Goal: Complete application form

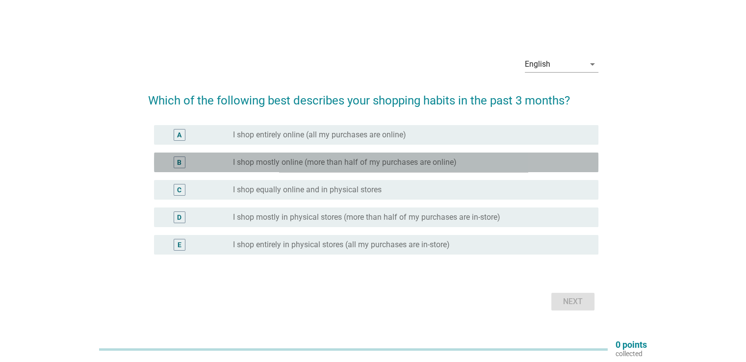
drag, startPoint x: 343, startPoint y: 160, endPoint x: 349, endPoint y: 158, distance: 6.2
click at [344, 160] on label "I shop mostly online (more than half of my purchases are online)" at bounding box center [345, 163] width 224 height 10
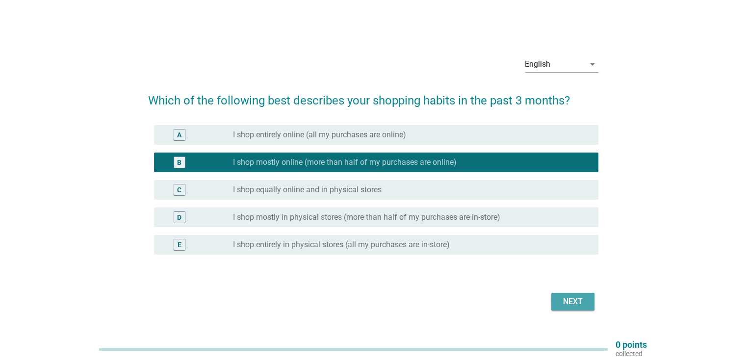
click at [570, 306] on div "Next" at bounding box center [572, 302] width 27 height 12
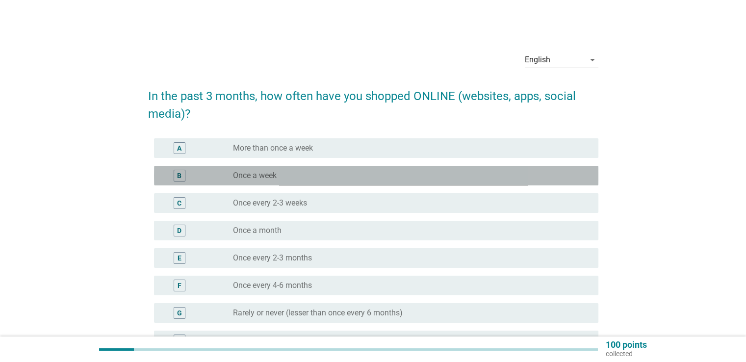
click at [395, 172] on div "radio_button_unchecked Once a week" at bounding box center [407, 176] width 349 height 10
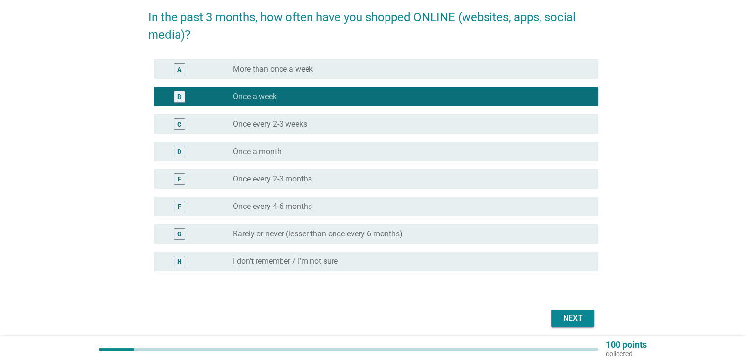
scroll to position [98, 0]
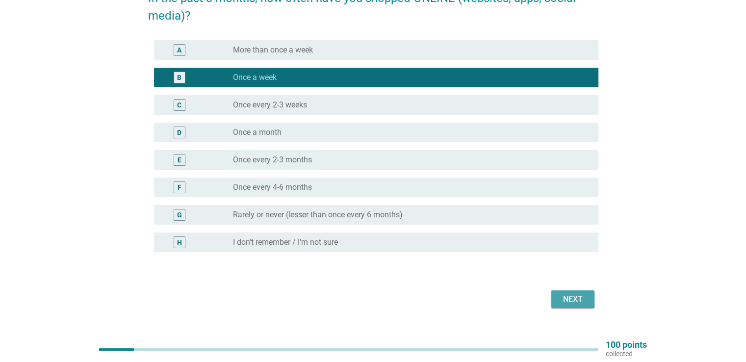
click at [590, 300] on button "Next" at bounding box center [573, 299] width 43 height 18
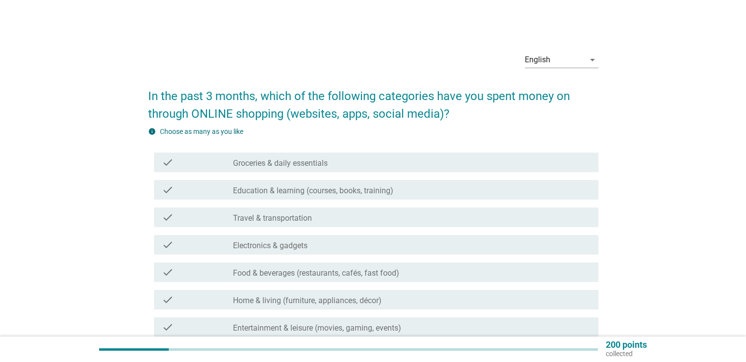
click at [416, 243] on div "check_box_outline_blank Electronics & gadgets" at bounding box center [411, 245] width 357 height 12
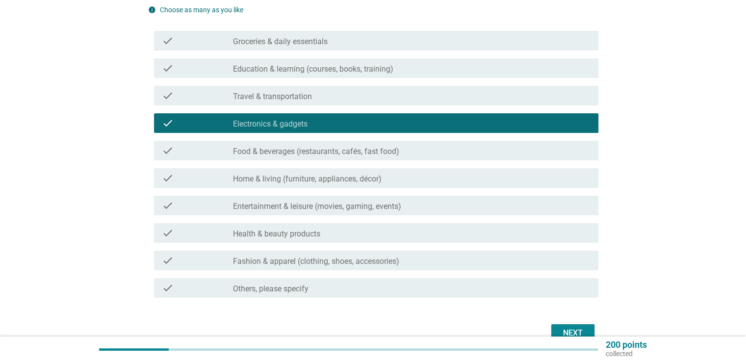
scroll to position [174, 0]
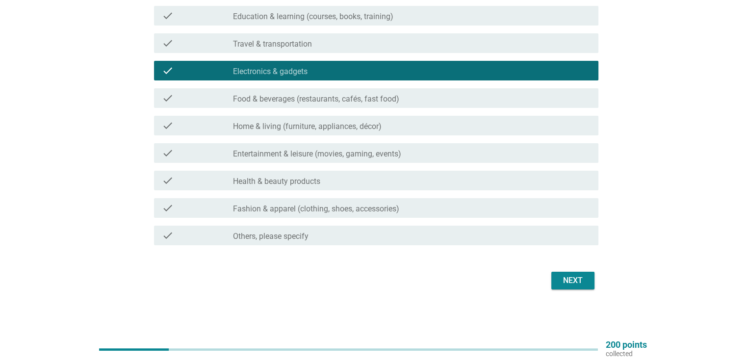
click at [573, 282] on div "Next" at bounding box center [572, 281] width 27 height 12
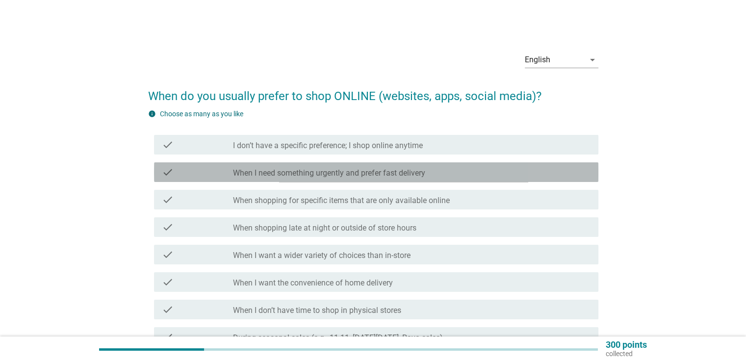
click at [359, 176] on label "When I need something urgently and prefer fast delivery" at bounding box center [329, 173] width 192 height 10
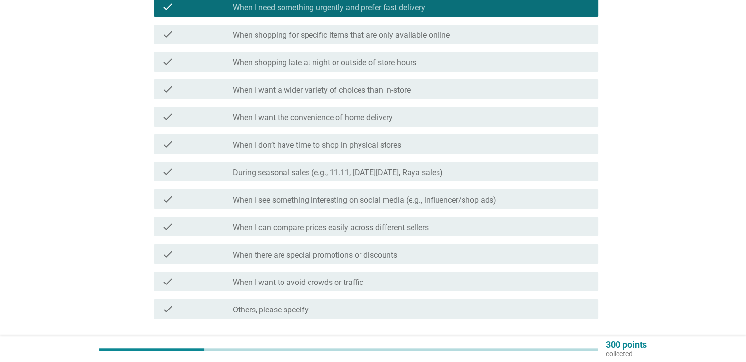
scroll to position [196, 0]
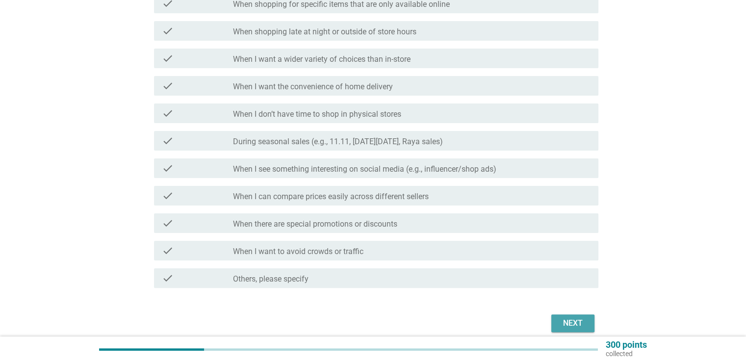
click at [573, 321] on div "Next" at bounding box center [572, 323] width 27 height 12
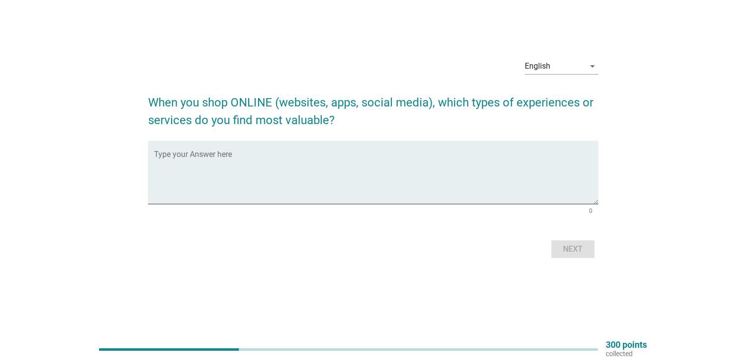
scroll to position [0, 0]
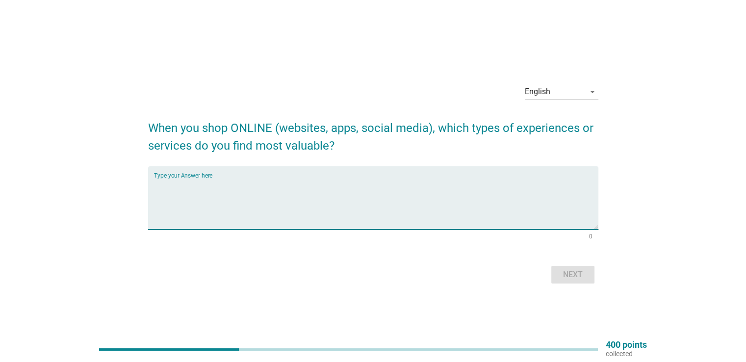
click at [291, 211] on textarea "Type your Answer here" at bounding box center [376, 204] width 445 height 52
type textarea "the discount and promotion offered"
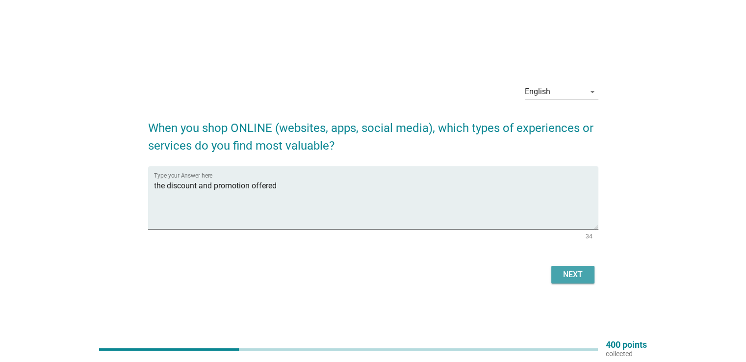
click at [579, 270] on div "Next" at bounding box center [572, 275] width 27 height 12
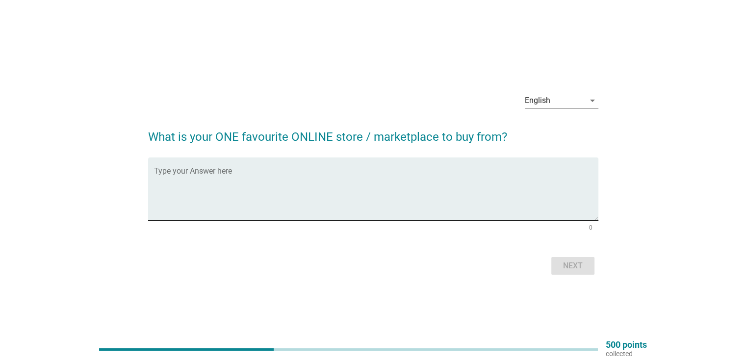
click at [342, 212] on textarea "Type your Answer here" at bounding box center [376, 195] width 445 height 52
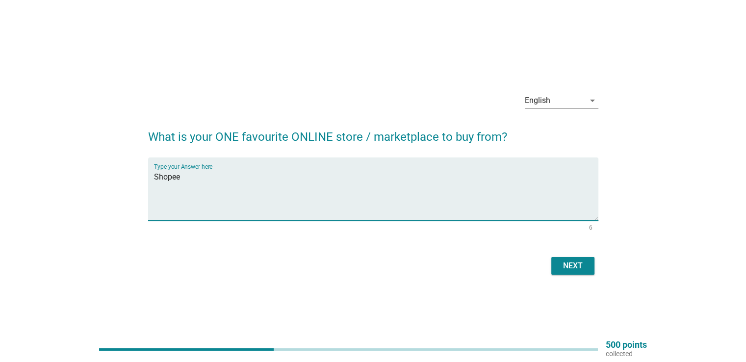
type textarea "Shopee"
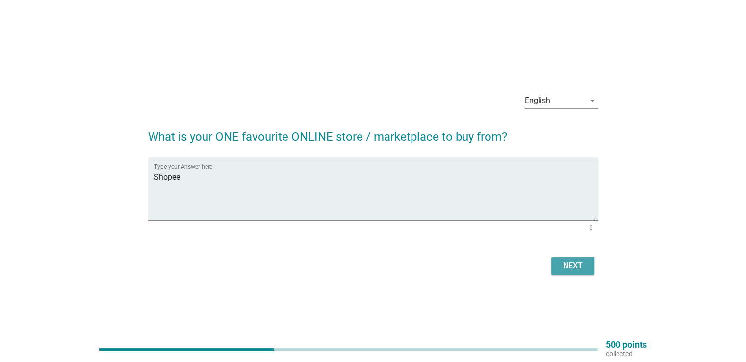
click at [579, 261] on div "Next" at bounding box center [572, 266] width 27 height 12
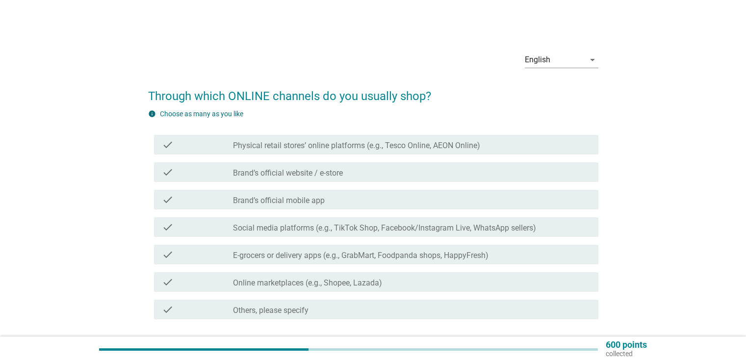
click at [402, 168] on div "check_box_outline_blank Brand’s official website / e-store" at bounding box center [411, 172] width 357 height 12
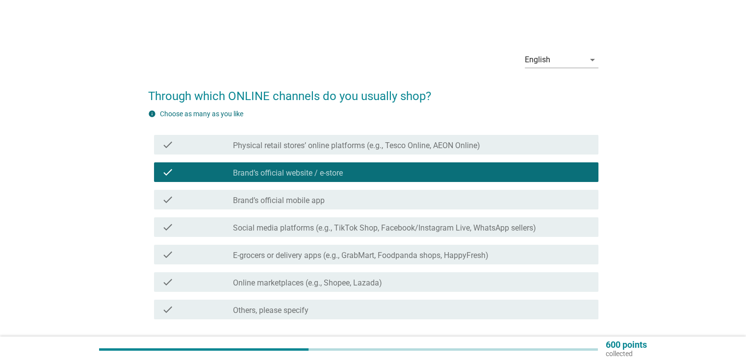
click at [383, 225] on label "Social media platforms (e.g., TikTok Shop, Facebook/Instagram Live, WhatsApp se…" at bounding box center [384, 228] width 303 height 10
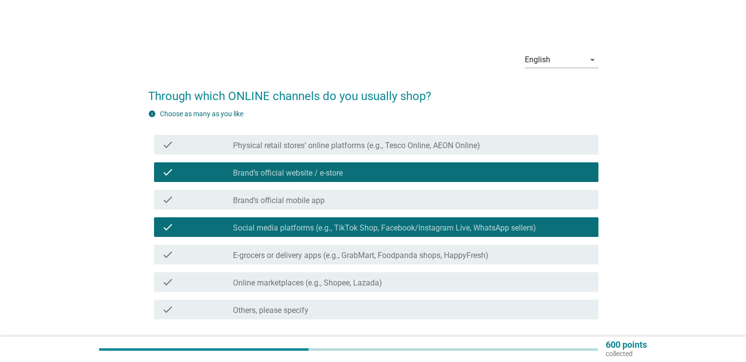
drag, startPoint x: 387, startPoint y: 253, endPoint x: 398, endPoint y: 264, distance: 15.6
click at [387, 253] on label "E-grocers or delivery apps (e.g., GrabMart, Foodpanda shops, HappyFresh)" at bounding box center [361, 256] width 256 height 10
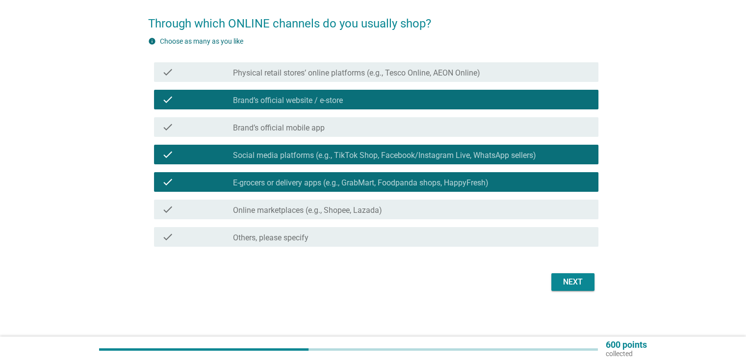
scroll to position [74, 0]
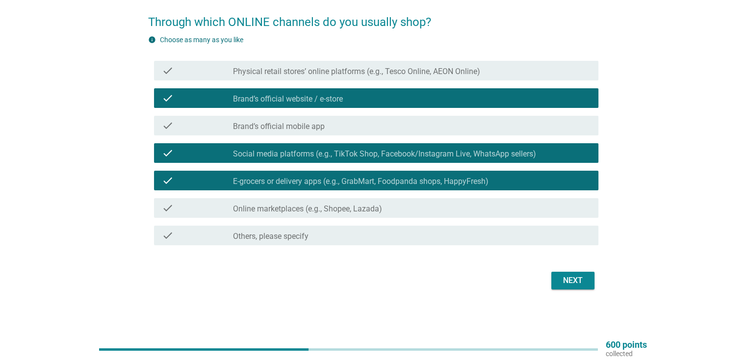
click at [576, 281] on div "Next" at bounding box center [572, 281] width 27 height 12
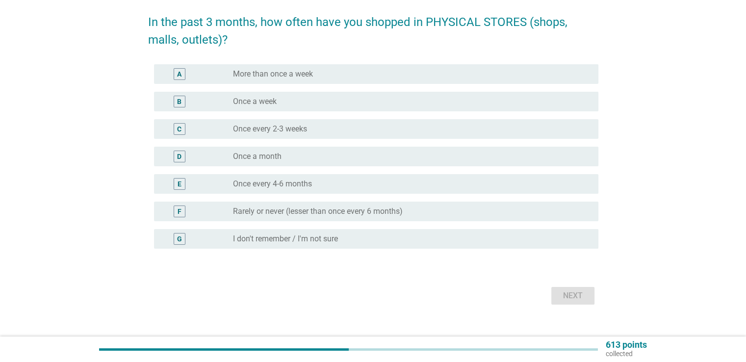
scroll to position [0, 0]
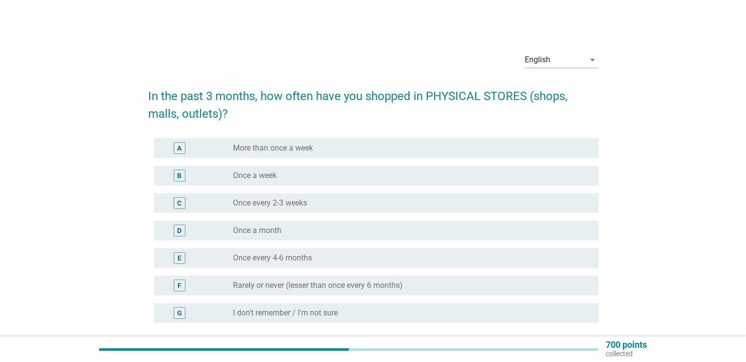
click at [360, 177] on div "radio_button_unchecked Once a week" at bounding box center [407, 176] width 349 height 10
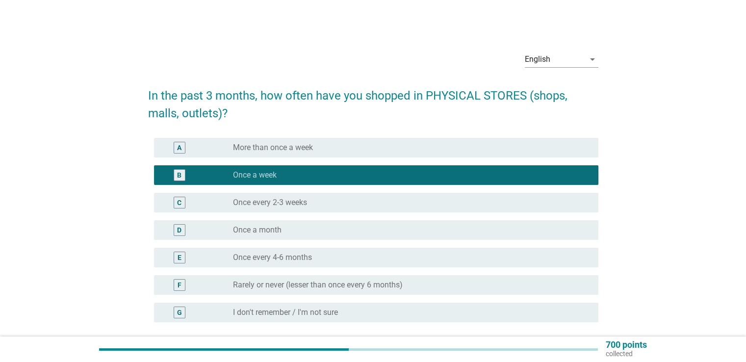
scroll to position [89, 0]
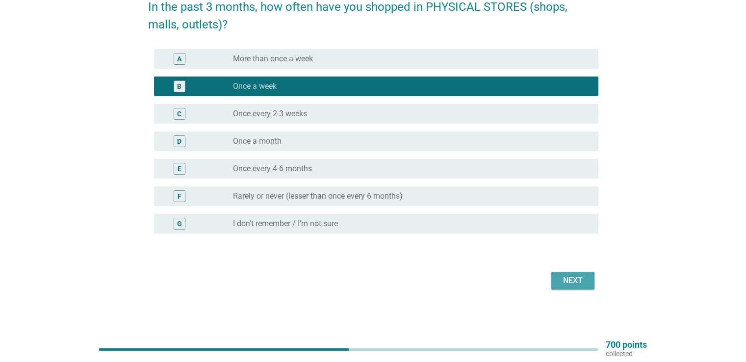
click at [577, 283] on div "Next" at bounding box center [572, 281] width 27 height 12
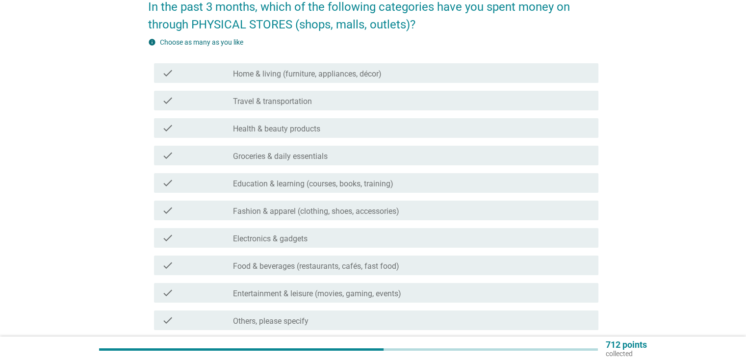
scroll to position [0, 0]
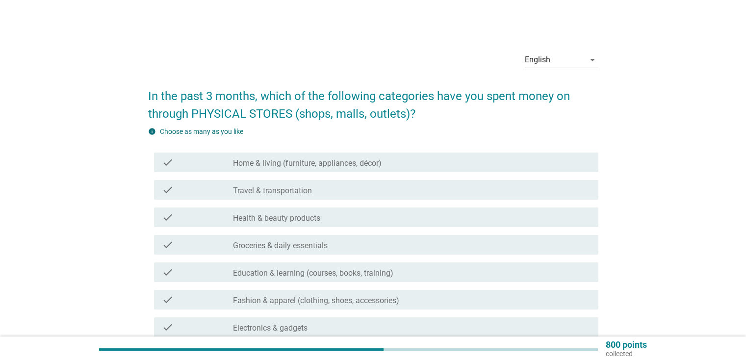
click at [322, 224] on div "check check_box_outline_blank Health & beauty products" at bounding box center [376, 218] width 445 height 20
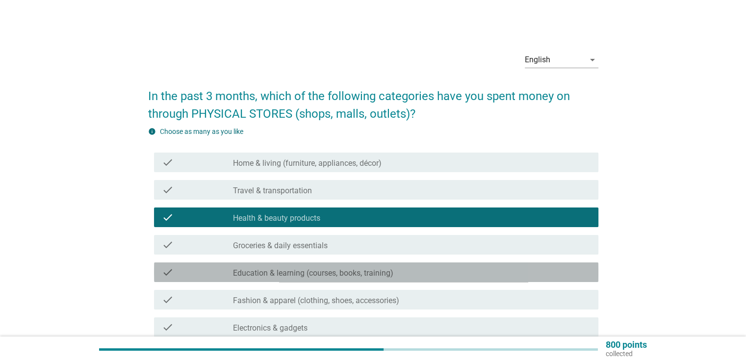
click at [331, 265] on div "check check_box_outline_blank Education & learning (courses, books, training)" at bounding box center [376, 273] width 445 height 20
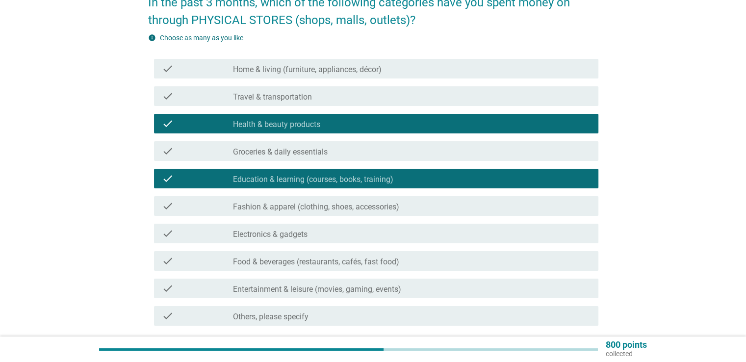
scroll to position [174, 0]
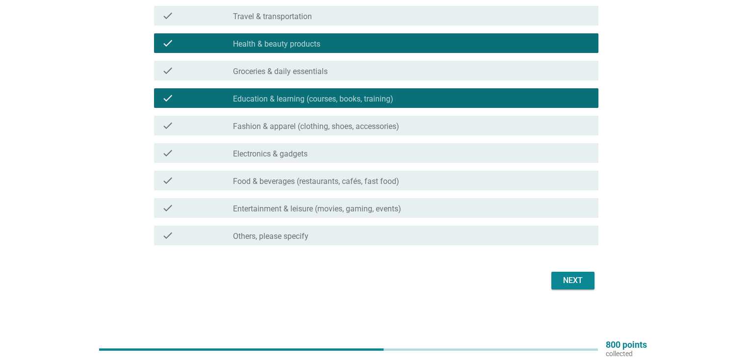
click at [582, 274] on button "Next" at bounding box center [573, 281] width 43 height 18
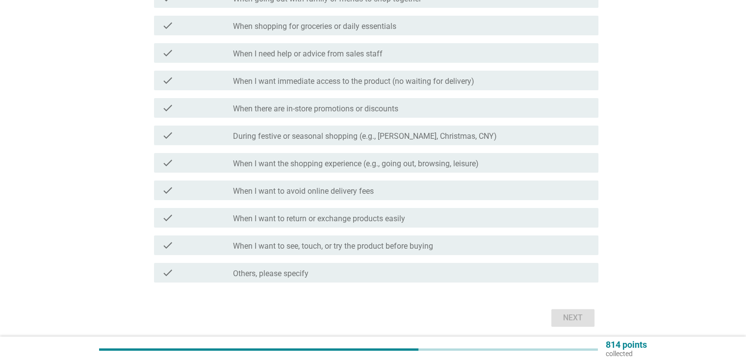
scroll to position [0, 0]
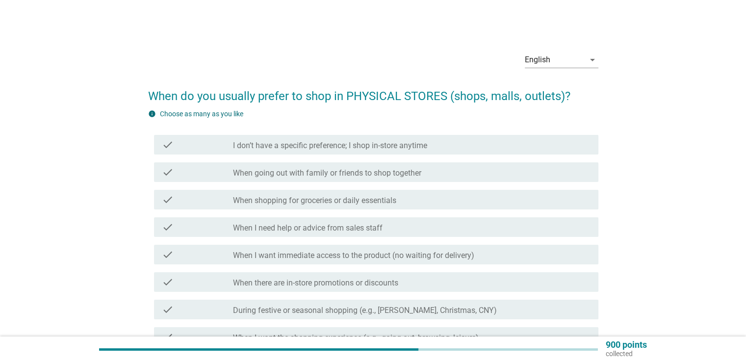
click at [290, 171] on label "When going out with family or friends to shop together" at bounding box center [327, 173] width 188 height 10
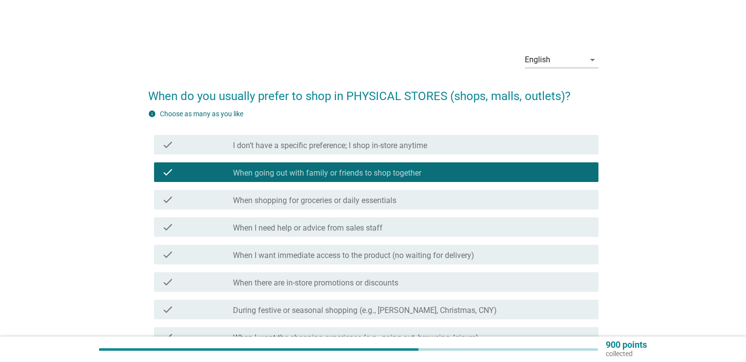
click at [305, 251] on label "When I want immediate access to the product (no waiting for delivery)" at bounding box center [353, 256] width 241 height 10
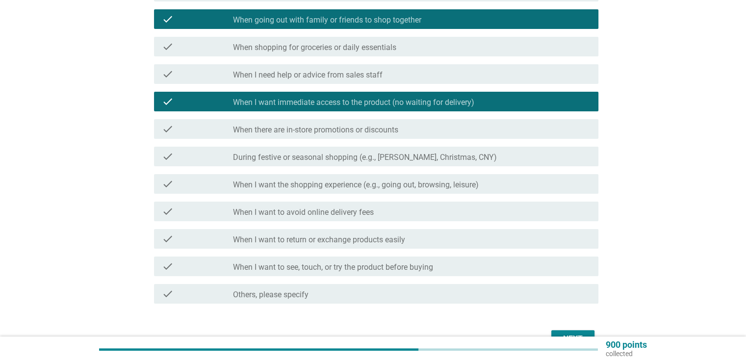
scroll to position [211, 0]
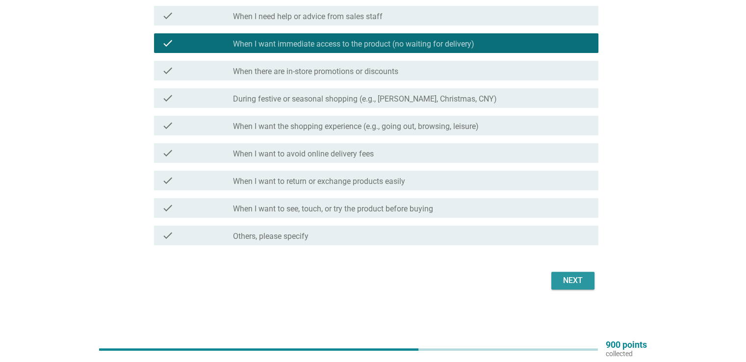
click at [563, 276] on div "Next" at bounding box center [572, 281] width 27 height 12
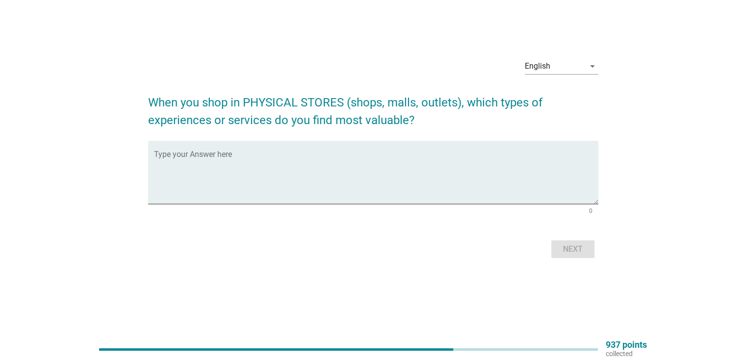
scroll to position [0, 0]
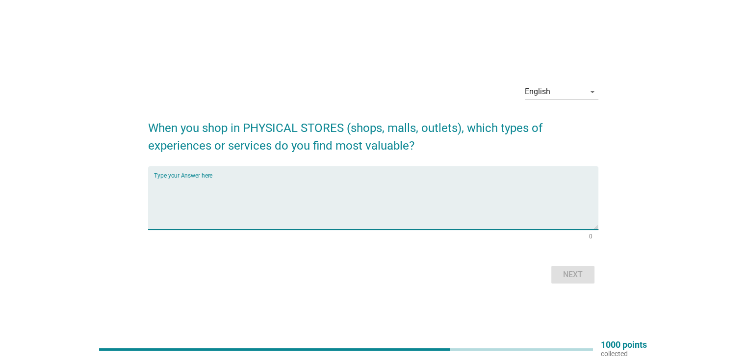
click at [263, 214] on textarea "Type your Answer here" at bounding box center [376, 204] width 445 height 52
type textarea "Watsons"
click at [590, 268] on button "Next" at bounding box center [573, 275] width 43 height 18
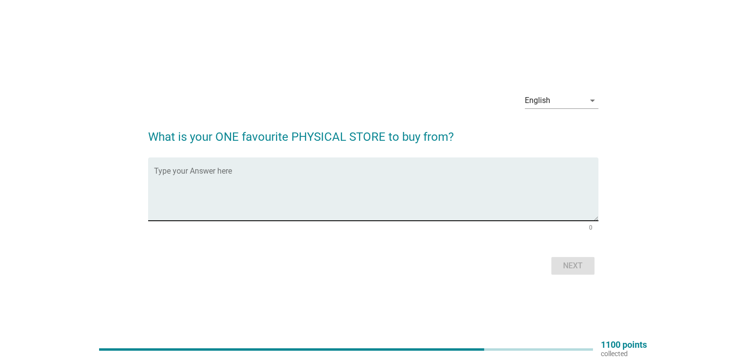
click at [363, 203] on textarea "Type your Answer here" at bounding box center [376, 195] width 445 height 52
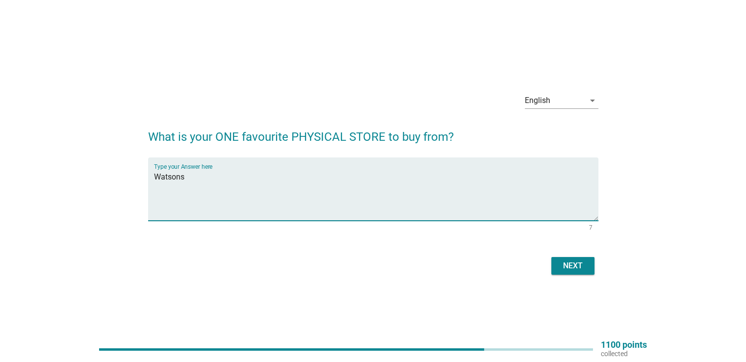
type textarea "Watsons"
click at [585, 263] on div "Next" at bounding box center [572, 266] width 27 height 12
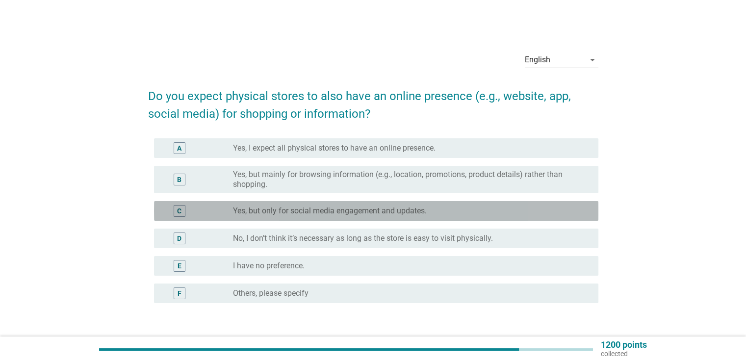
click at [375, 208] on label "Yes, but only for social media engagement and updates." at bounding box center [330, 211] width 194 height 10
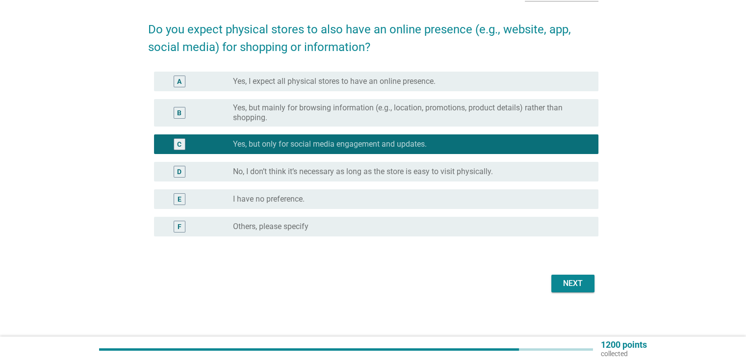
scroll to position [70, 0]
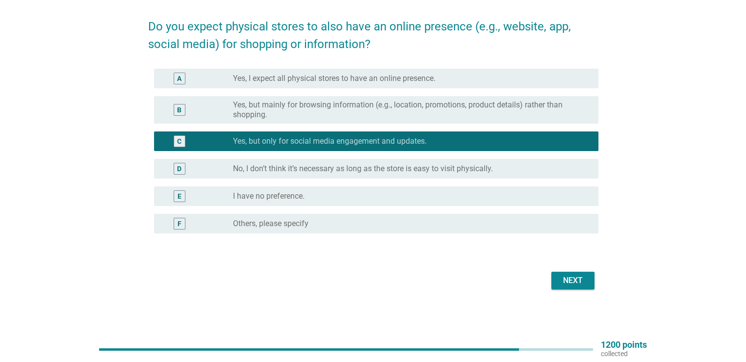
click at [571, 284] on div "Next" at bounding box center [572, 281] width 27 height 12
